Goal: Information Seeking & Learning: Learn about a topic

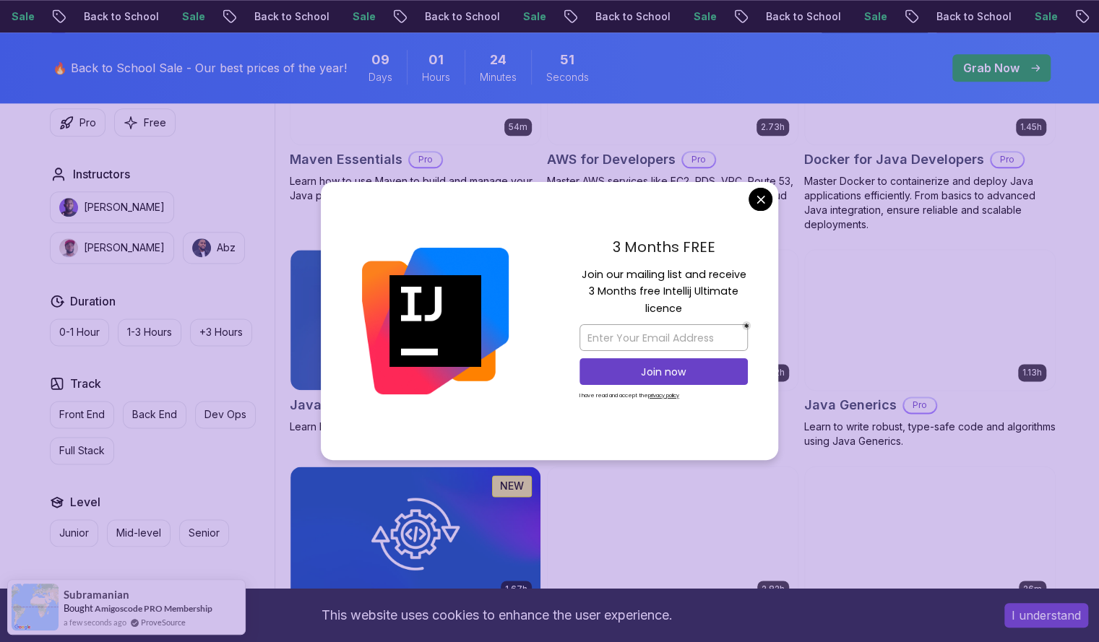
scroll to position [981, 0]
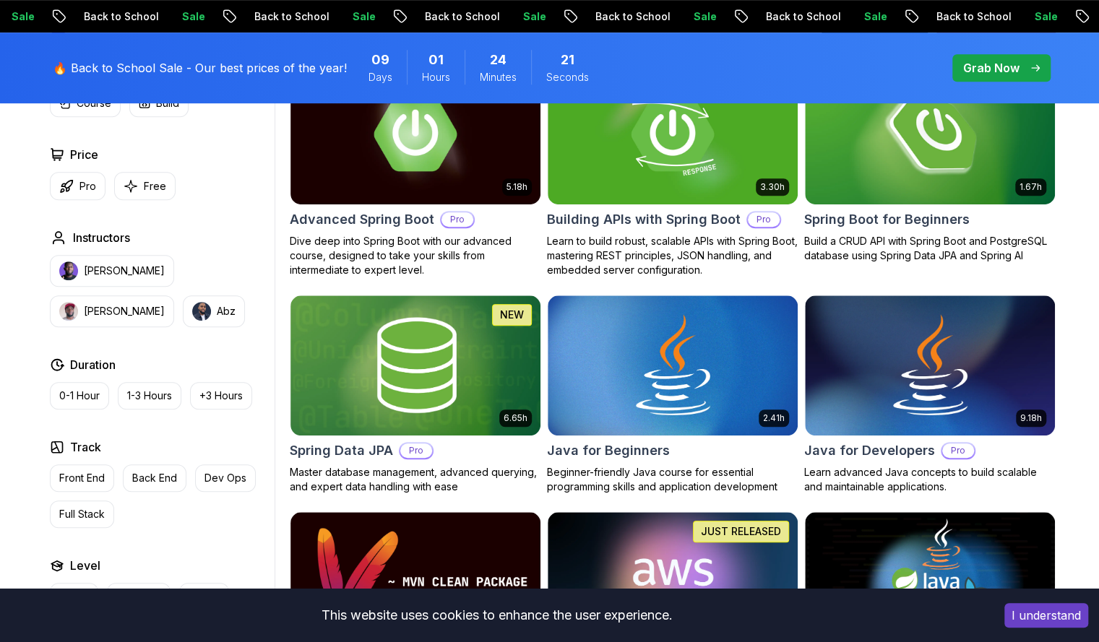
scroll to position [472, 0]
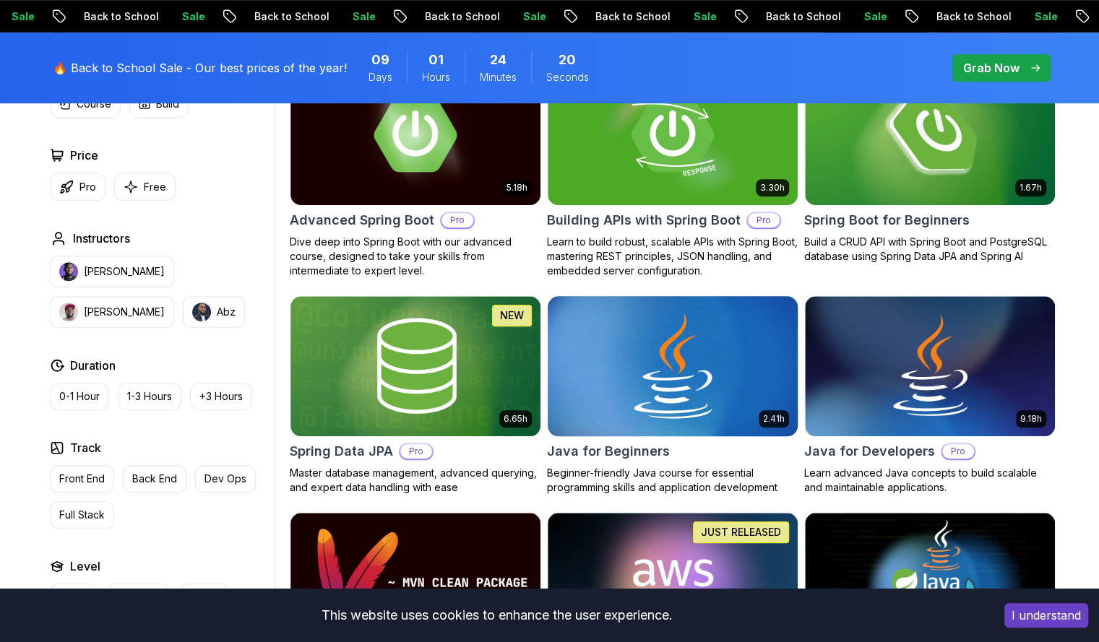
click at [689, 363] on img at bounding box center [672, 366] width 262 height 147
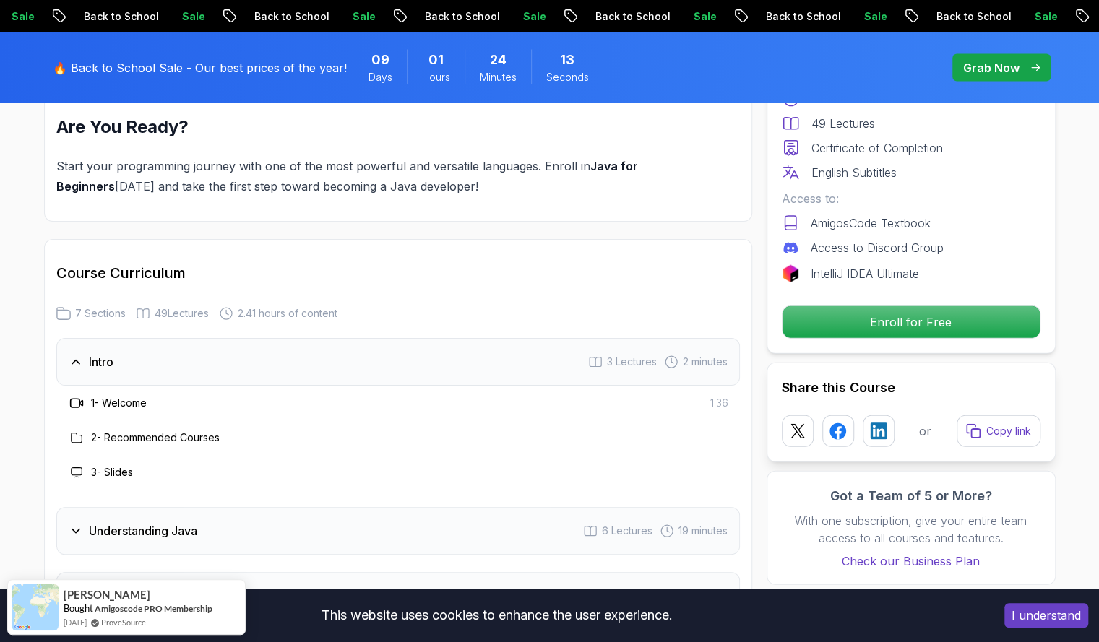
click at [527, 507] on div "Understanding Java 6 Lectures 19 minutes" at bounding box center [397, 531] width 683 height 48
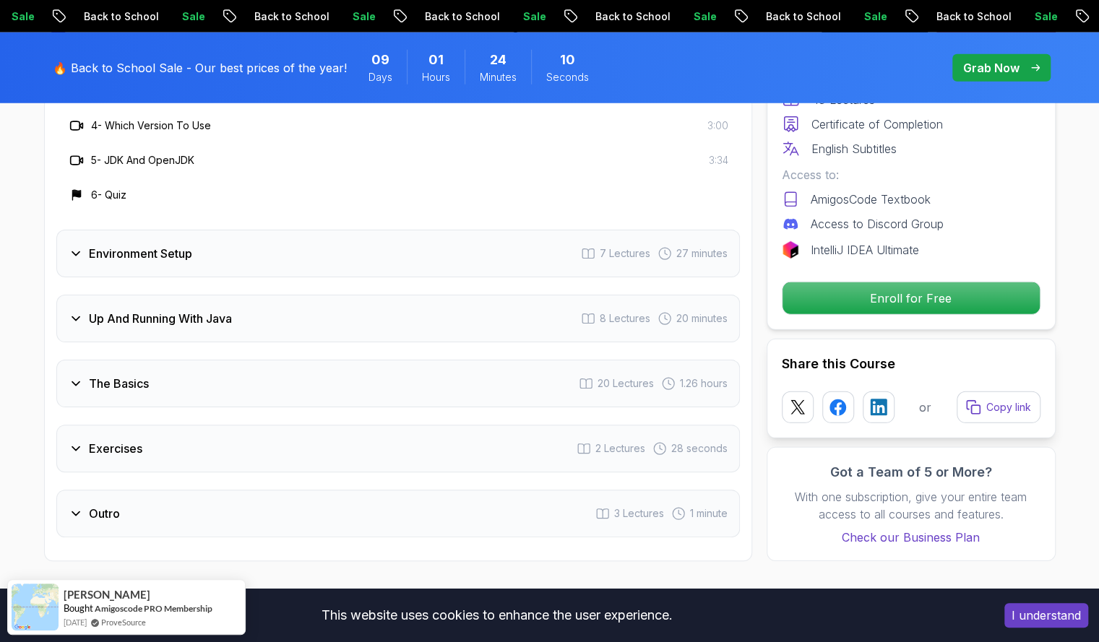
scroll to position [2388, 0]
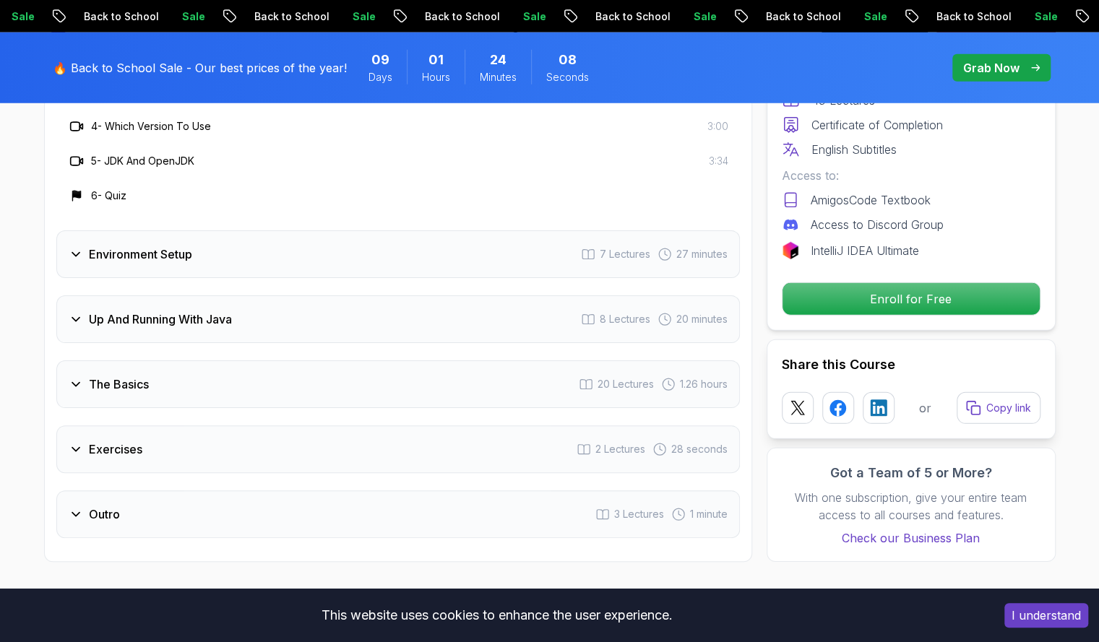
click at [157, 490] on div "Outro 3 Lectures 1 minute" at bounding box center [397, 514] width 683 height 48
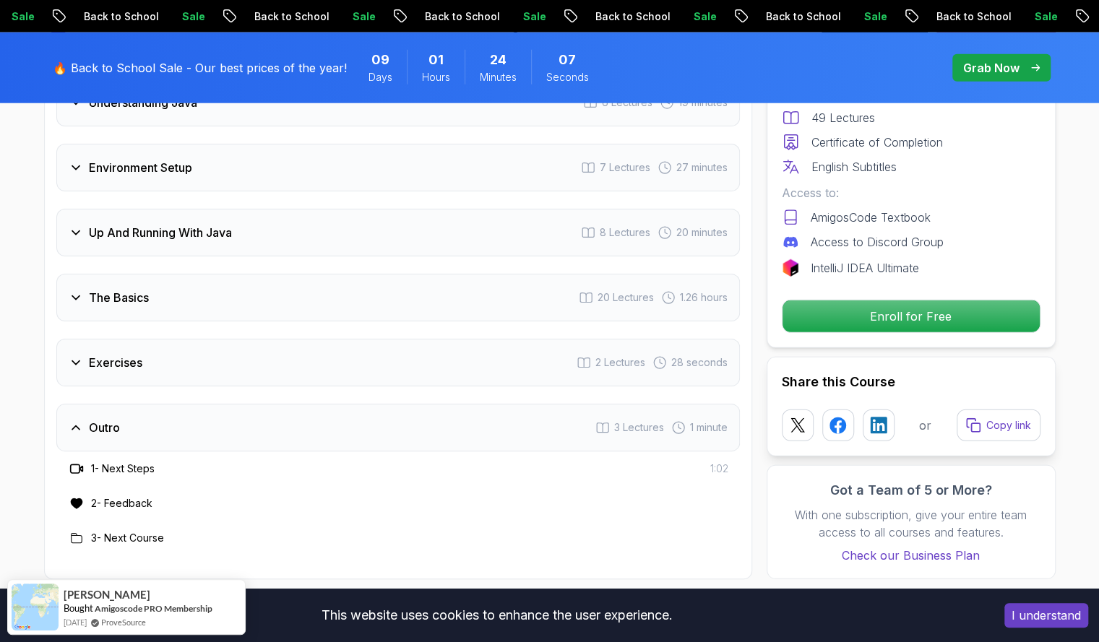
scroll to position [2264, 0]
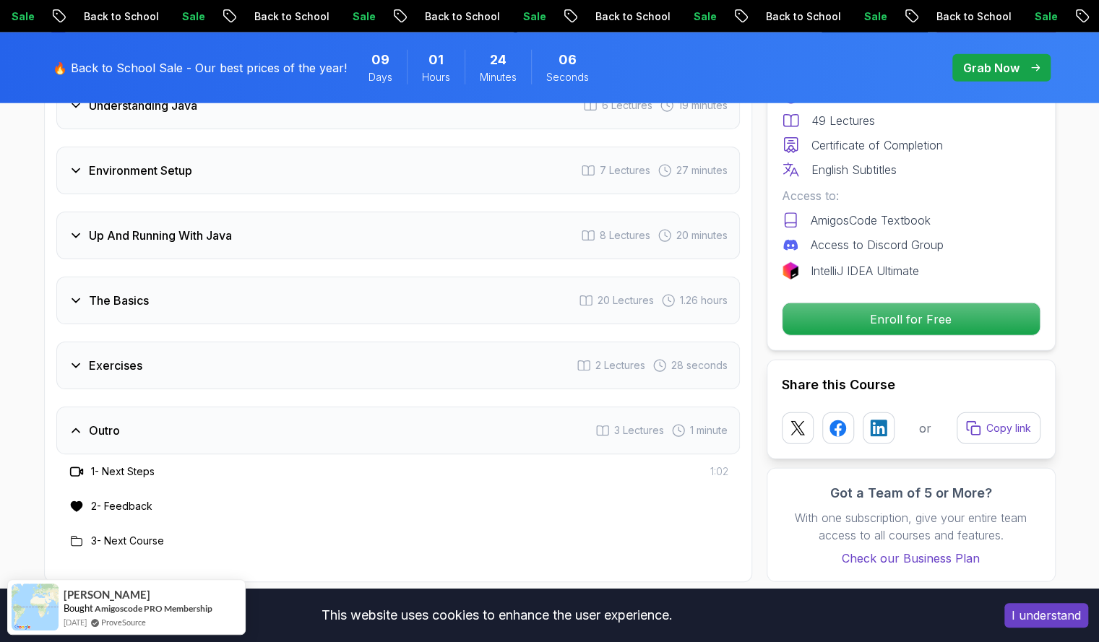
click at [131, 357] on h3 "Exercises" at bounding box center [115, 365] width 53 height 17
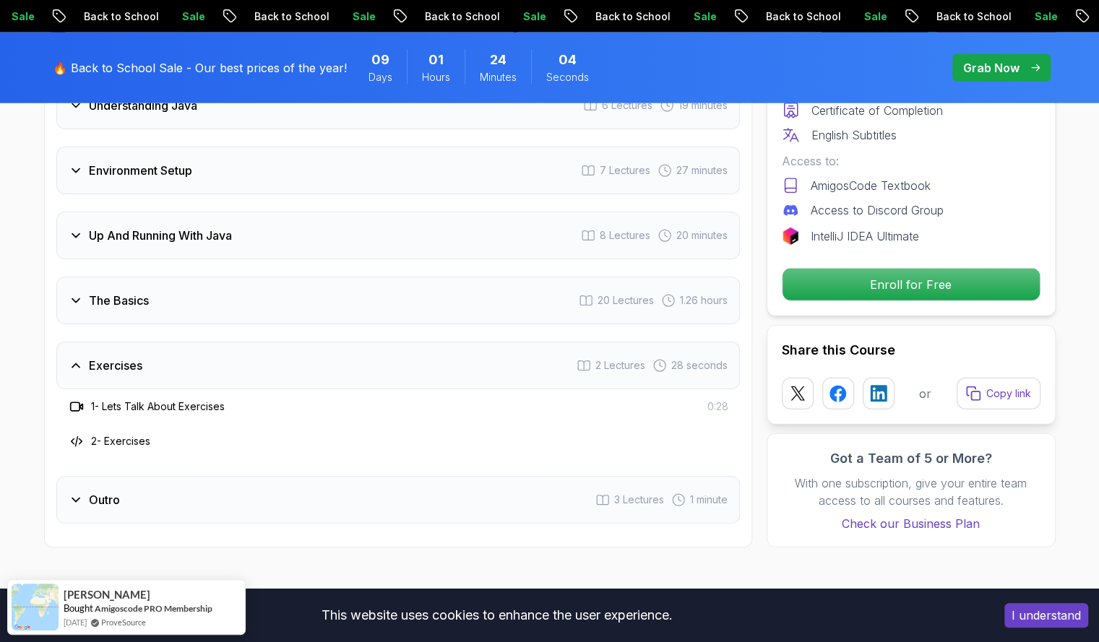
click at [103, 292] on h3 "The Basics" at bounding box center [119, 300] width 60 height 17
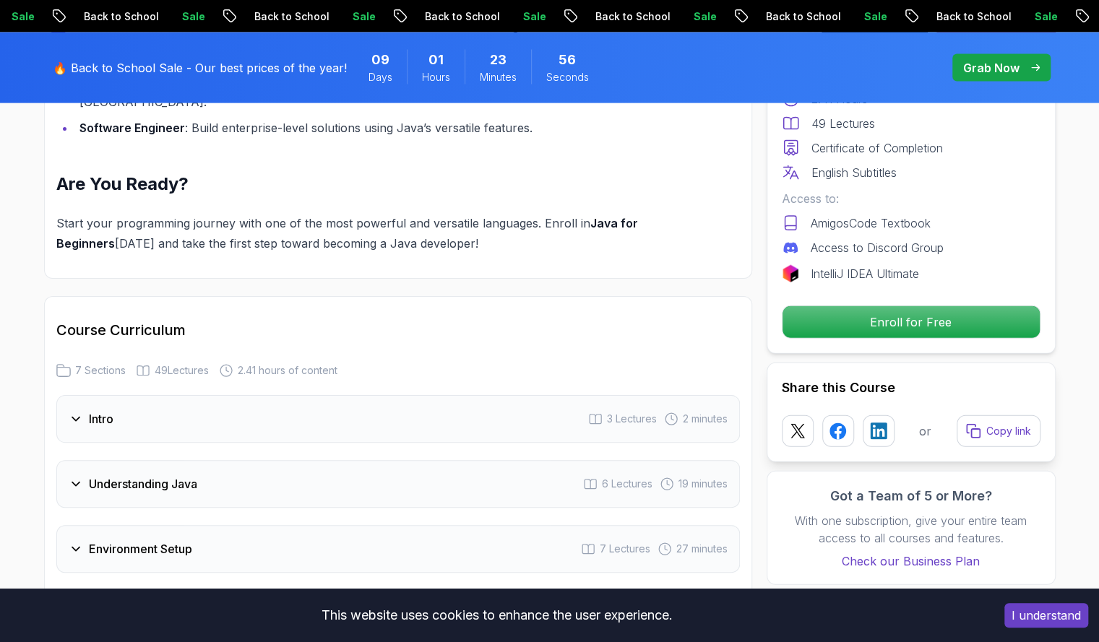
scroll to position [1884, 0]
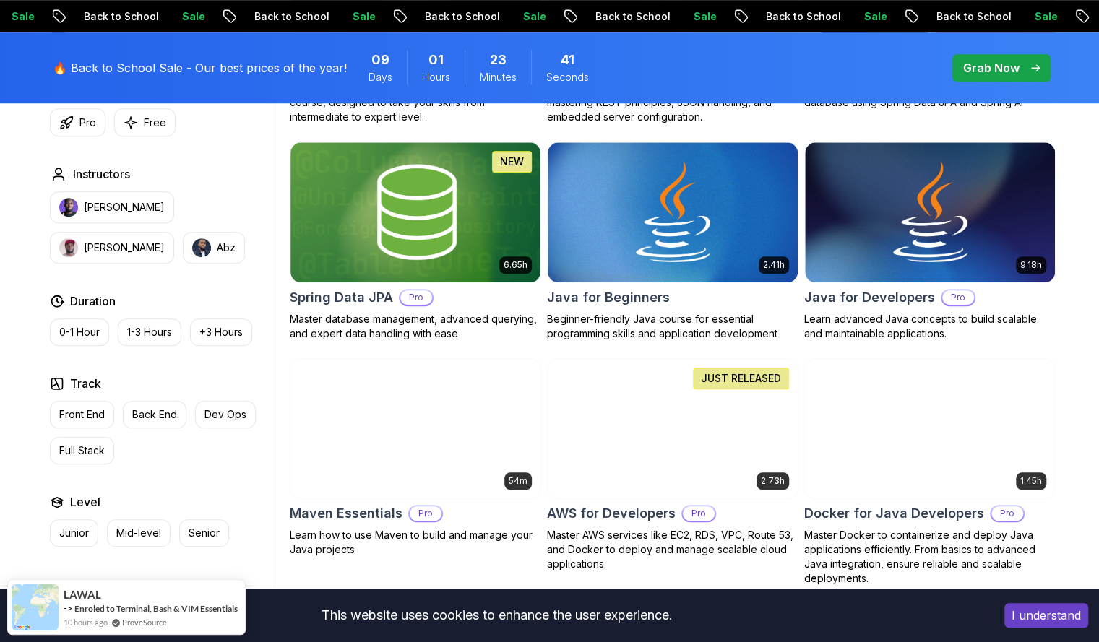
scroll to position [611, 0]
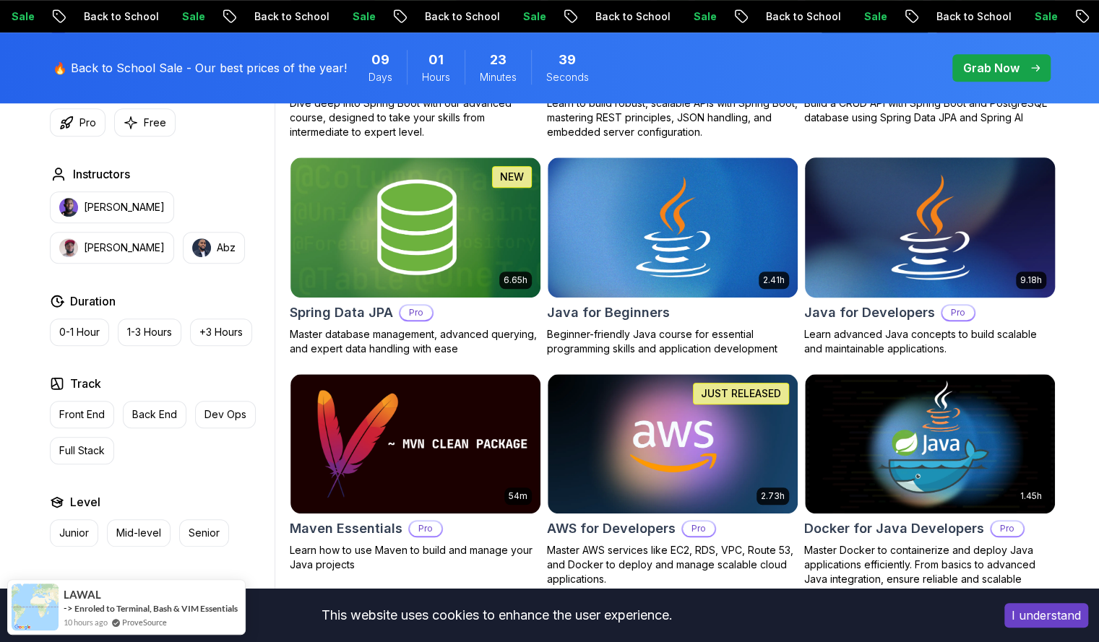
click at [891, 248] on img at bounding box center [929, 227] width 262 height 147
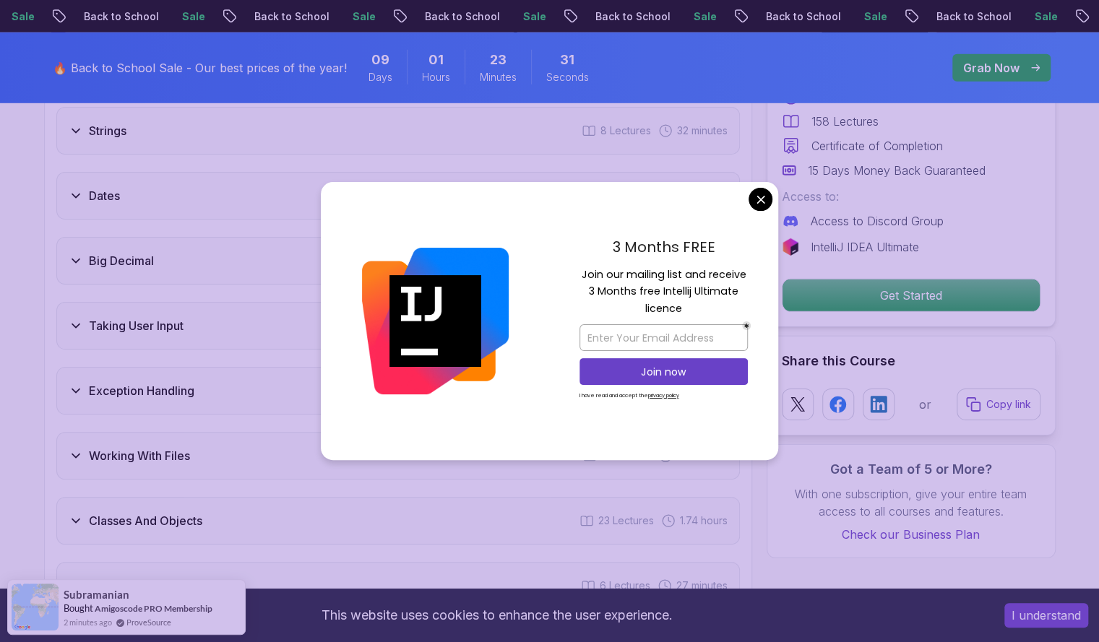
scroll to position [2498, 0]
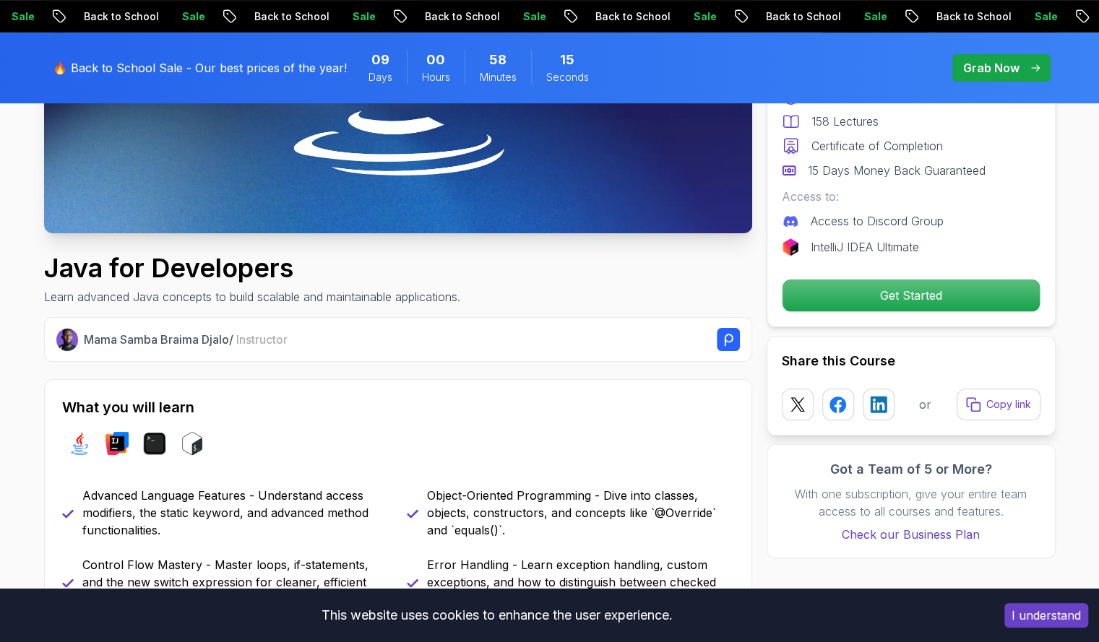
scroll to position [352, 0]
